Goal: Browse casually

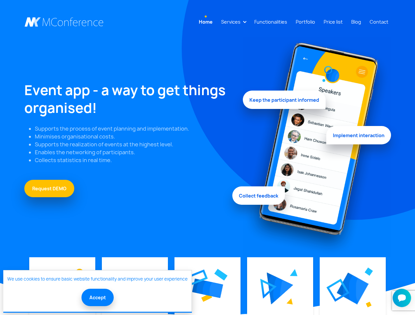
click at [232, 22] on link "Services" at bounding box center [231, 22] width 25 height 12
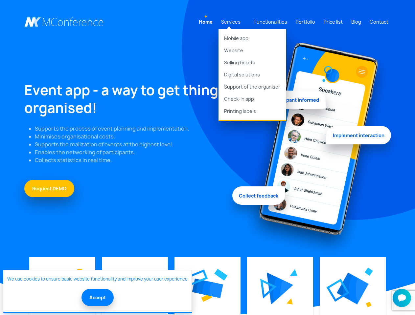
click at [207, 289] on img at bounding box center [207, 289] width 31 height 20
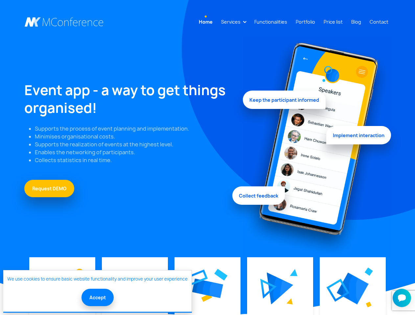
click at [280, 289] on img at bounding box center [280, 289] width 27 height 32
click at [353, 289] on img at bounding box center [353, 289] width 32 height 32
click at [97, 298] on button "Accept" at bounding box center [97, 297] width 32 height 17
